Goal: Use online tool/utility

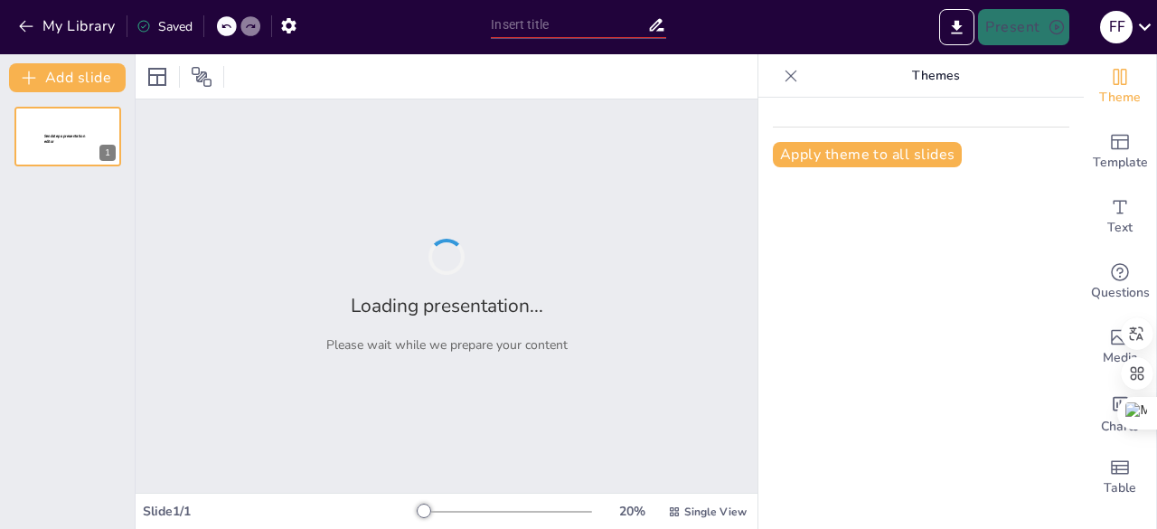
type input "La Ética [PERSON_NAME]: Un Estudio del Primer Capítulo de la Fundamentación par…"
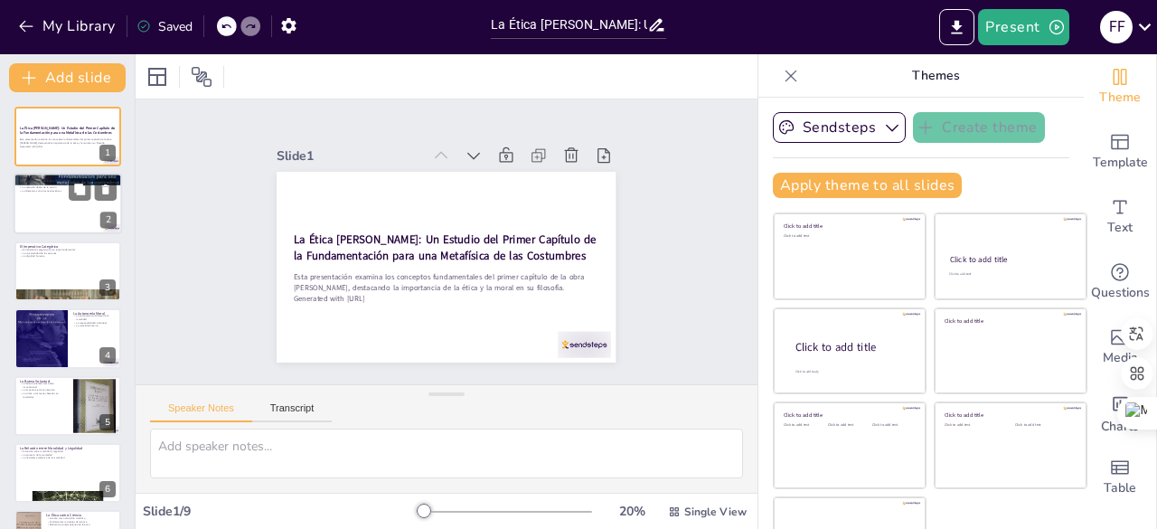
click at [60, 199] on div at bounding box center [68, 204] width 108 height 61
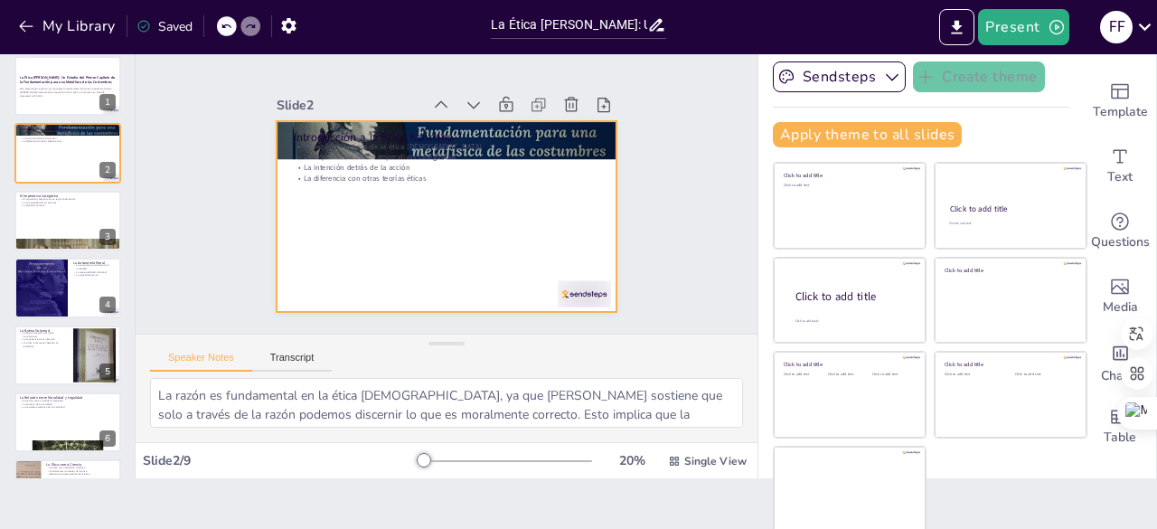
click at [478, 196] on div at bounding box center [446, 216] width 339 height 191
click at [46, 234] on div at bounding box center [68, 220] width 108 height 61
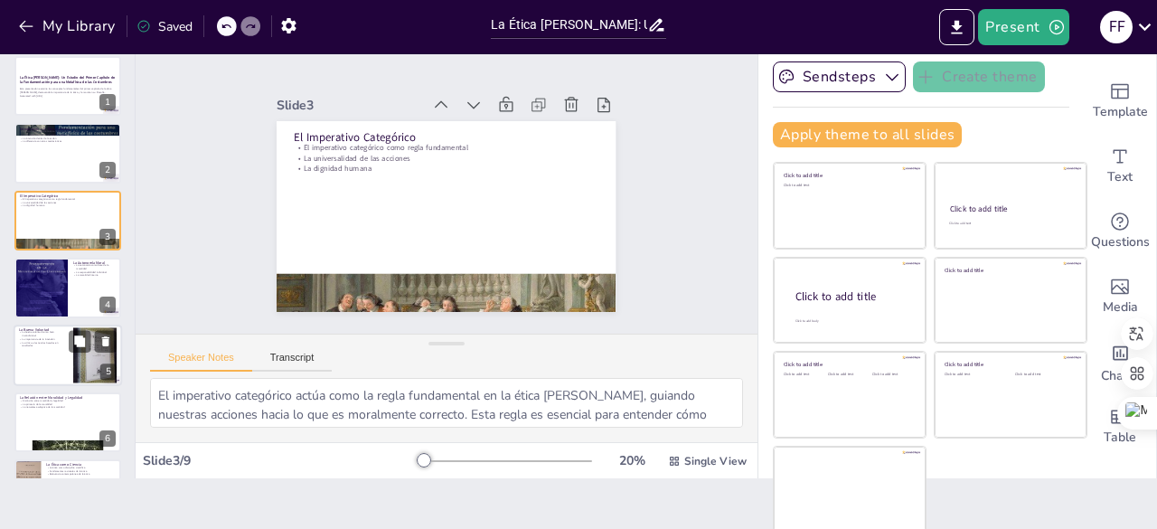
click at [63, 353] on div at bounding box center [68, 354] width 108 height 61
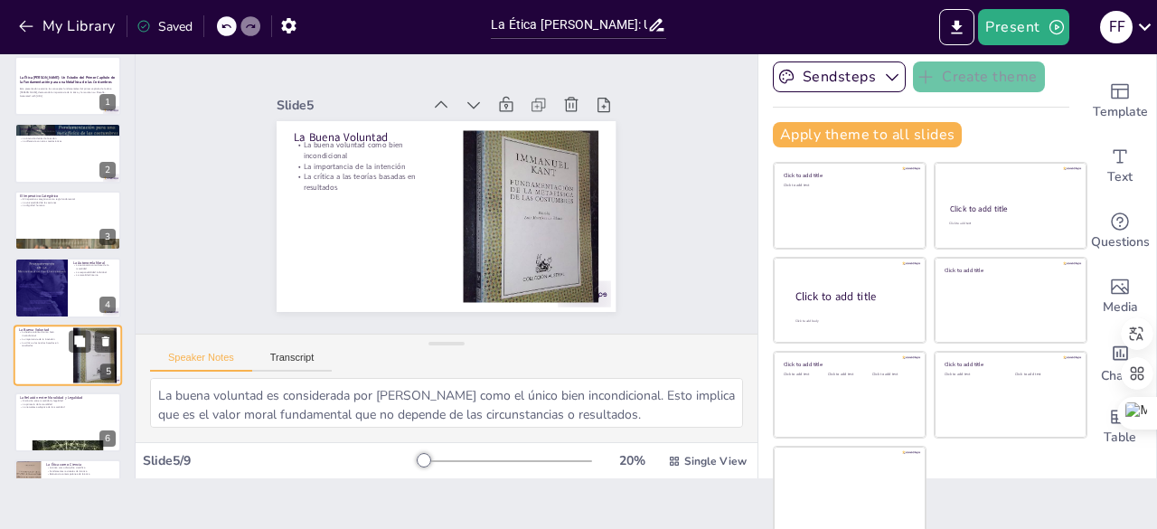
scroll to position [95, 0]
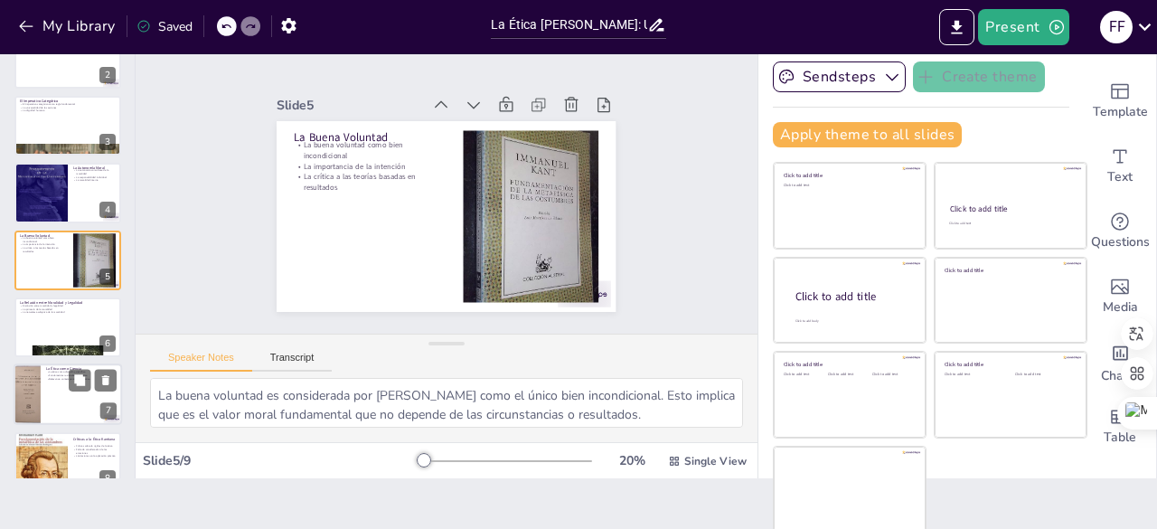
click at [53, 390] on div at bounding box center [68, 394] width 108 height 61
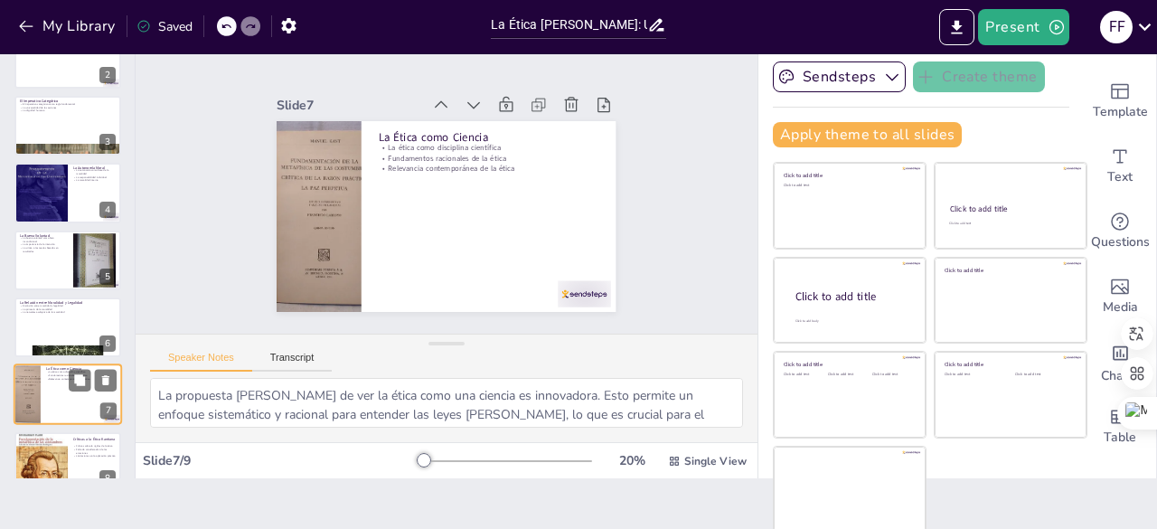
scroll to position [190, 0]
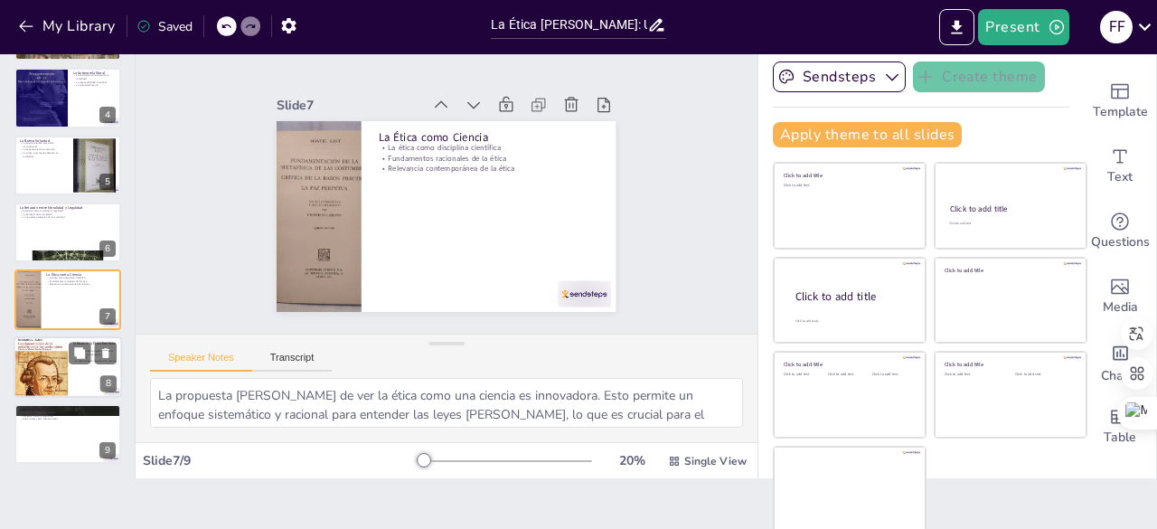
click at [56, 391] on div at bounding box center [41, 366] width 54 height 84
type textarea "La crítica a la rigidez de la ética kantiana es significativa. Muchos argumenta…"
